Goal: Information Seeking & Learning: Learn about a topic

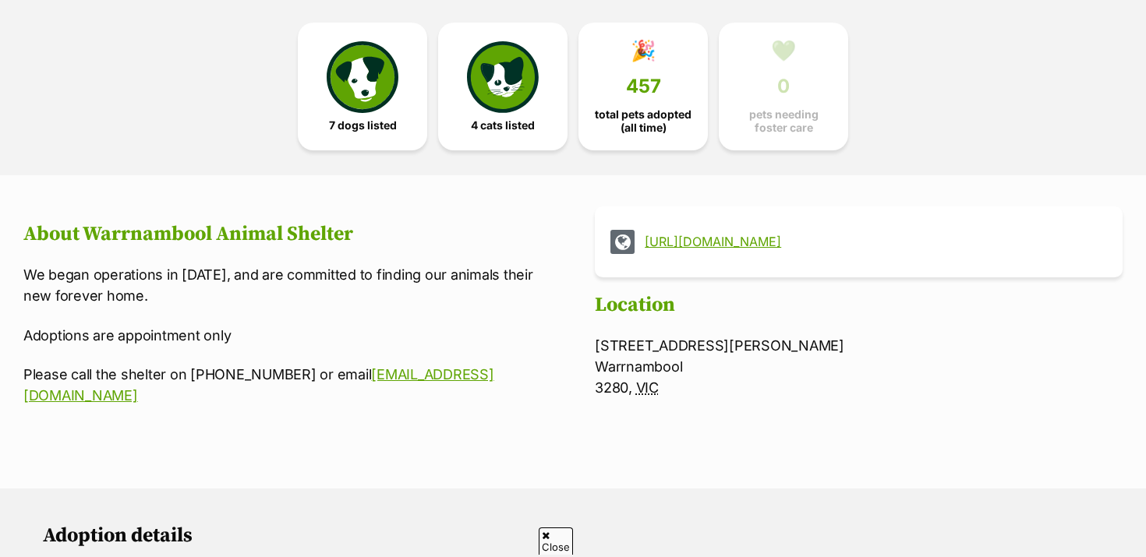
scroll to position [419, 0]
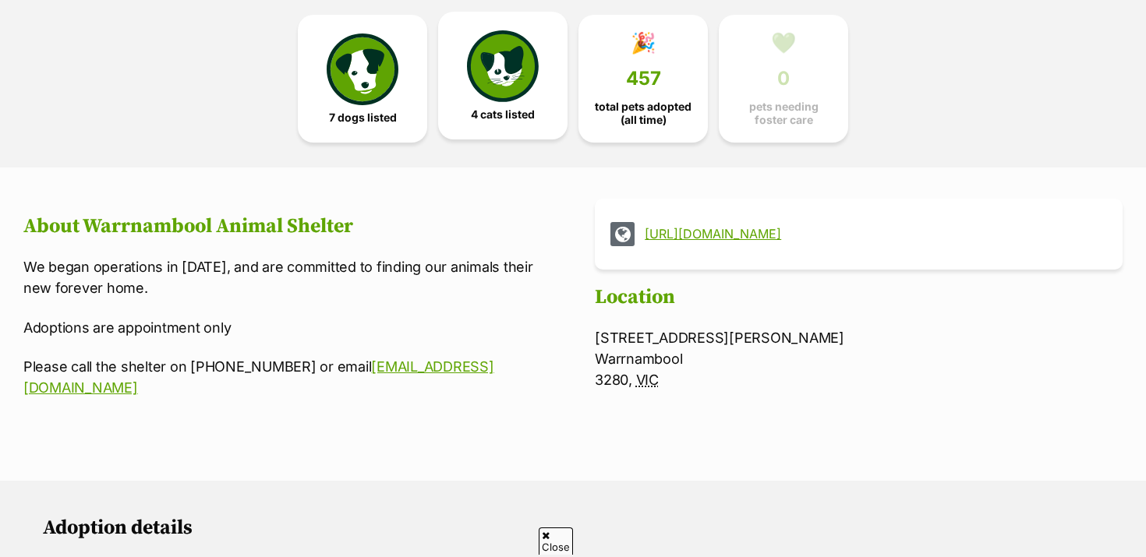
click at [483, 76] on img at bounding box center [503, 66] width 72 height 72
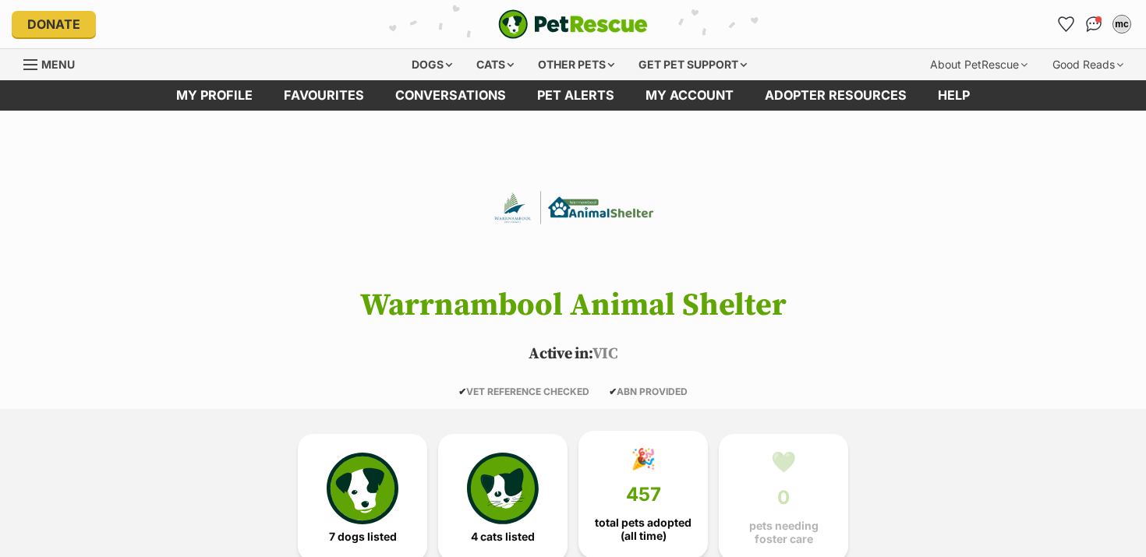
click at [626, 486] on span "457" at bounding box center [643, 495] width 35 height 22
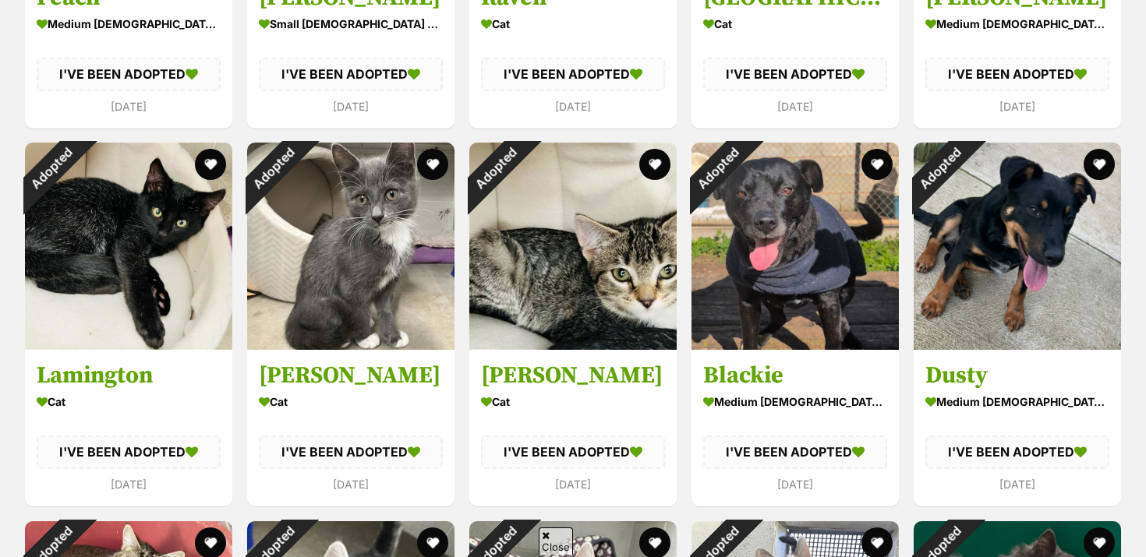
scroll to position [2931, 0]
